Goal: Find specific page/section: Find specific page/section

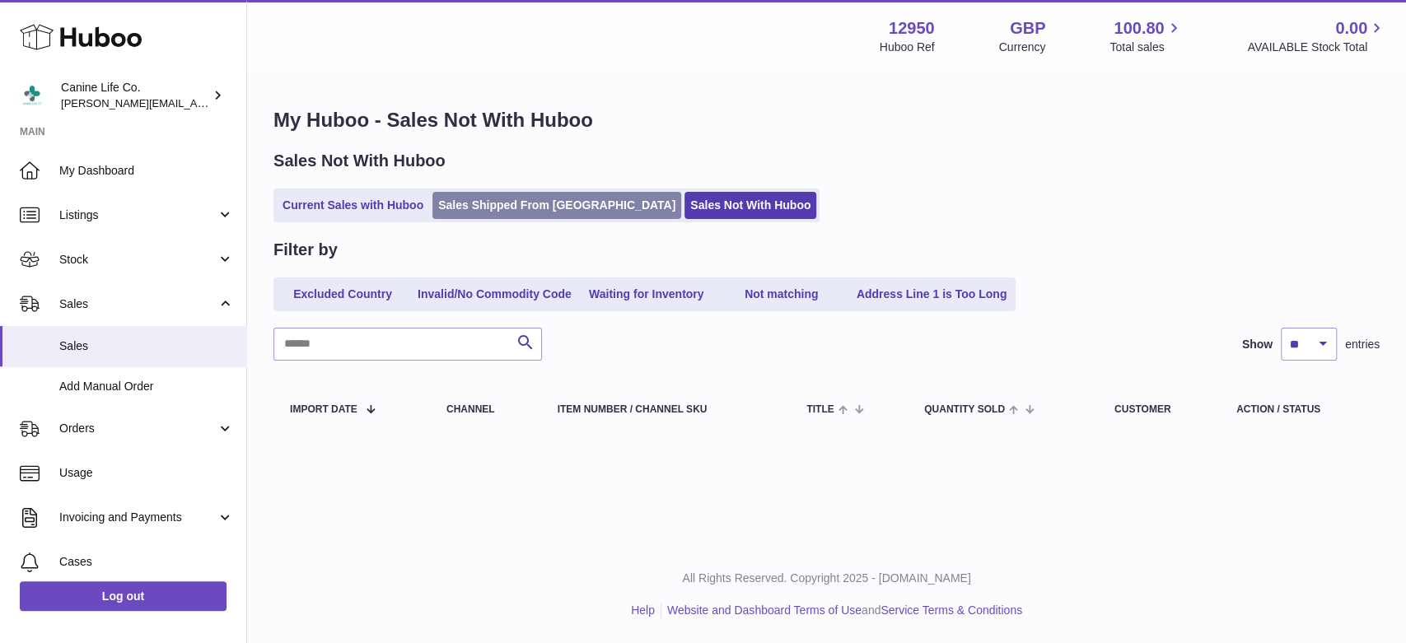
click at [501, 199] on link "Sales Shipped From [GEOGRAPHIC_DATA]" at bounding box center [556, 205] width 249 height 27
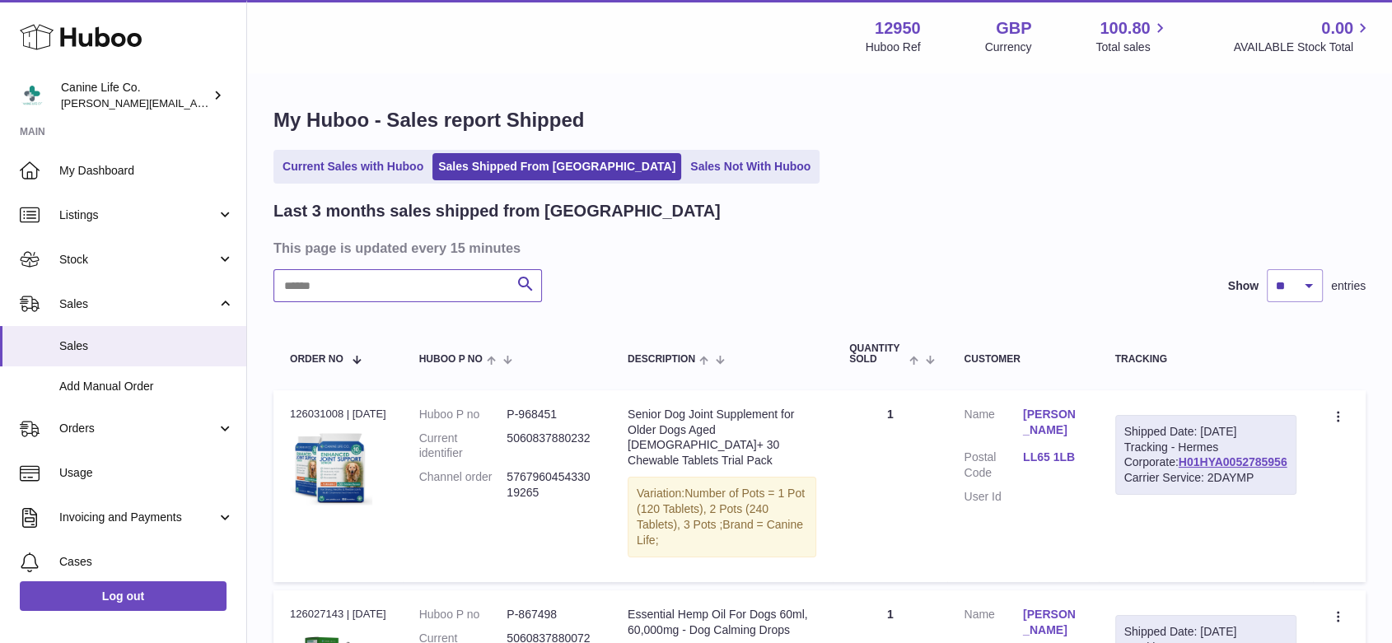
click at [468, 288] on input "text" at bounding box center [407, 285] width 268 height 33
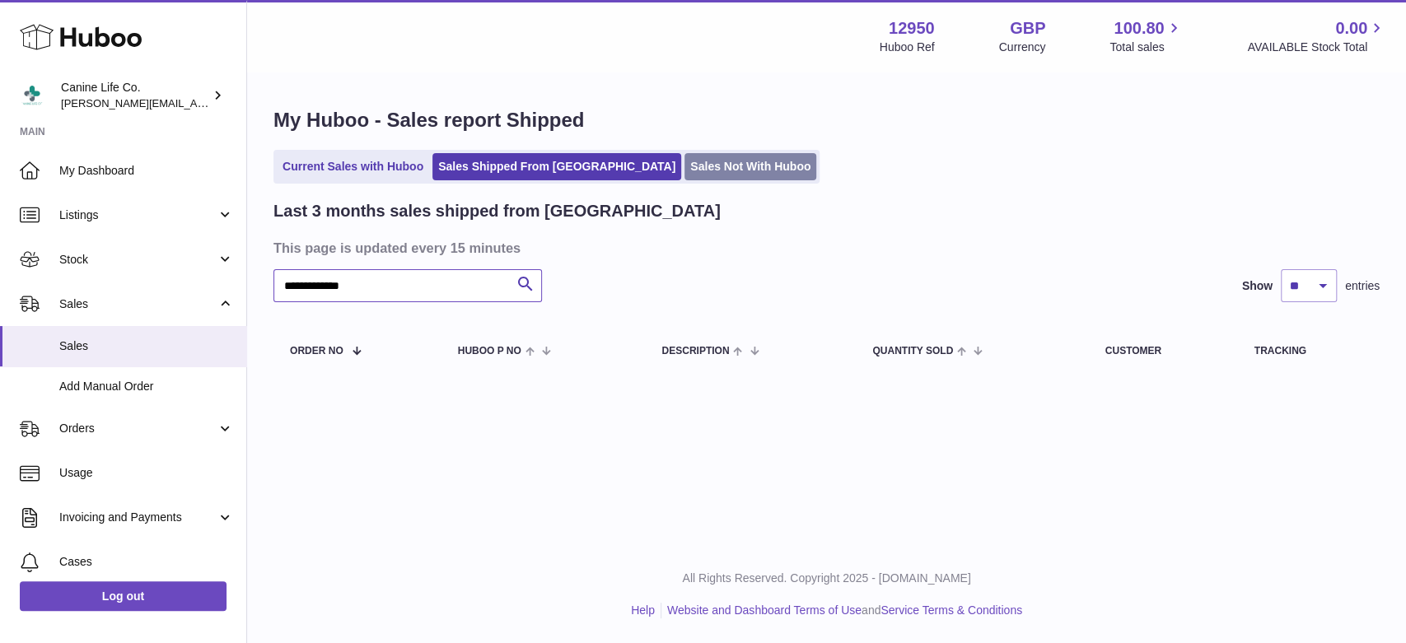
type input "**********"
click at [684, 167] on link "Sales Not With Huboo" at bounding box center [750, 166] width 132 height 27
